Goal: Find specific page/section: Find specific page/section

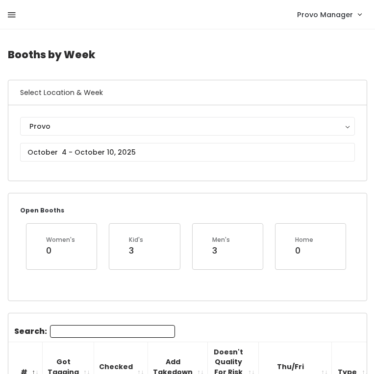
click at [14, 11] on icon at bounding box center [12, 15] width 8 height 9
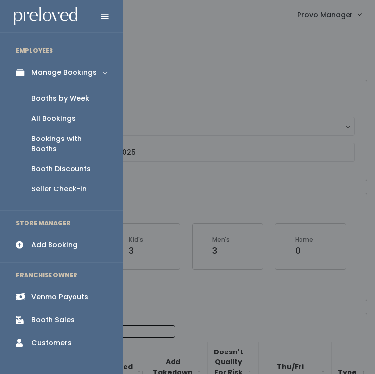
click at [38, 164] on div "Booth Discounts" at bounding box center [60, 169] width 59 height 10
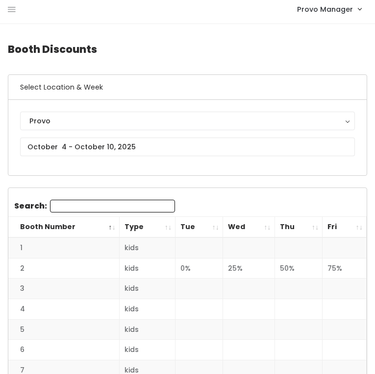
scroll to position [3, 0]
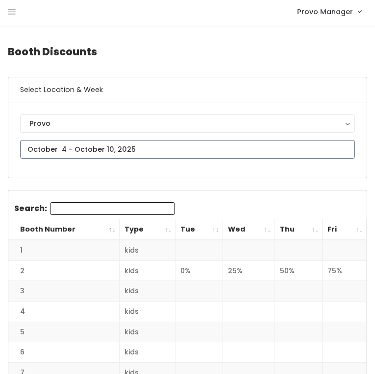
click at [92, 149] on input "text" at bounding box center [187, 149] width 335 height 19
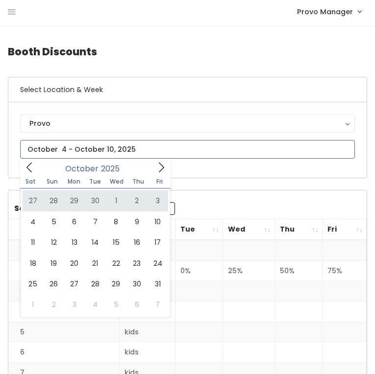
type input "[DATE] to [DATE]"
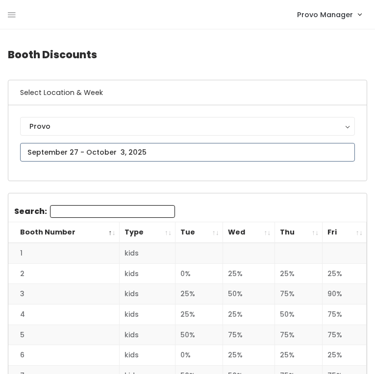
click at [134, 149] on input "text" at bounding box center [187, 152] width 335 height 19
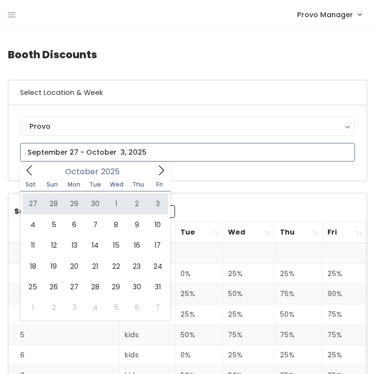
type input "[DATE] to [DATE]"
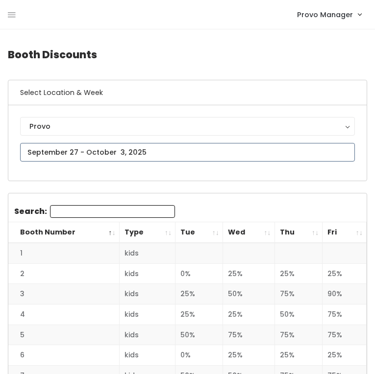
click at [136, 150] on input "text" at bounding box center [187, 152] width 335 height 19
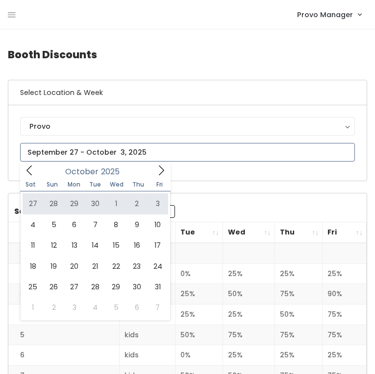
type input "September 27 to October 3"
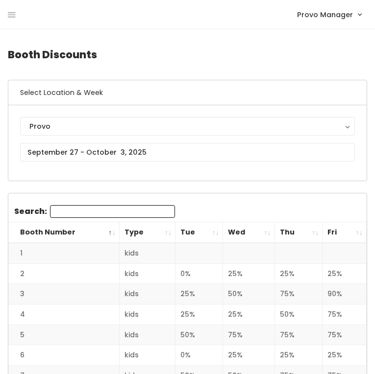
click at [312, 233] on th "Thu" at bounding box center [298, 232] width 48 height 21
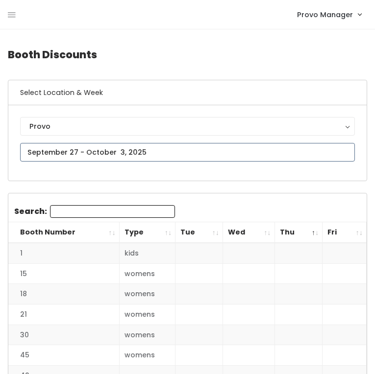
click at [134, 150] on input "text" at bounding box center [187, 152] width 335 height 19
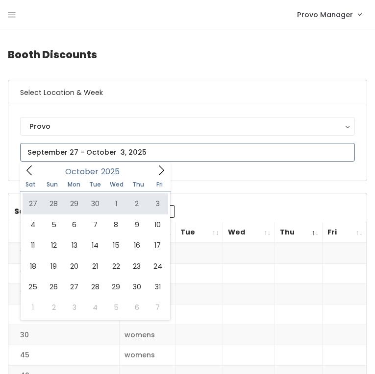
type input "[DATE] to [DATE]"
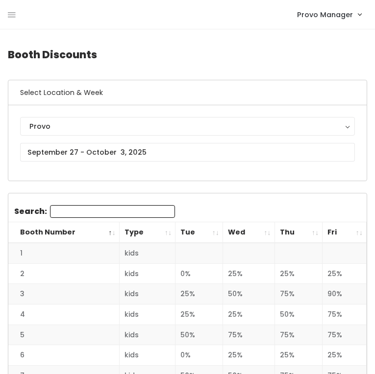
click at [312, 234] on th "Thu" at bounding box center [298, 232] width 48 height 21
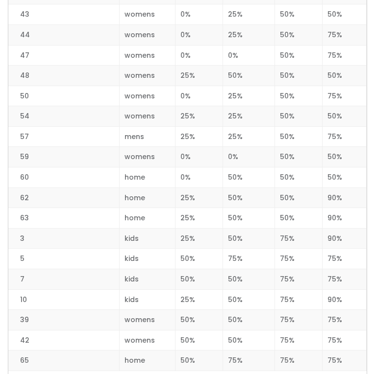
scroll to position [1267, 0]
